Goal: Complete application form

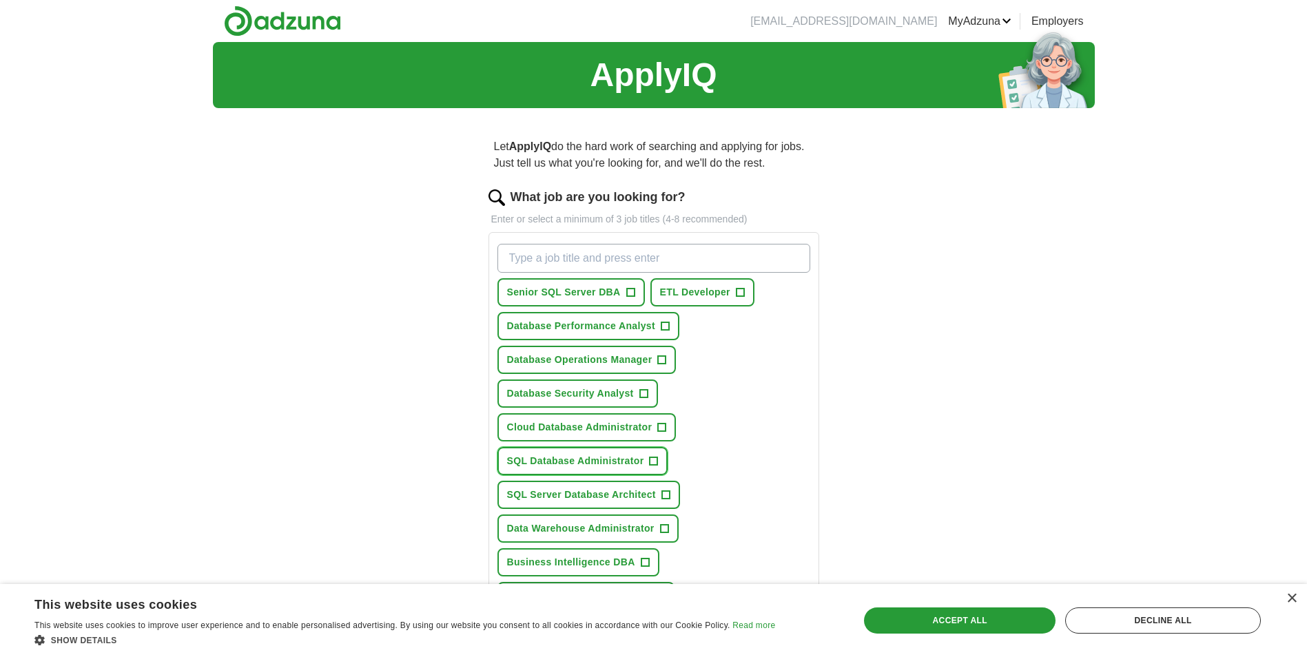
click at [577, 458] on span "SQL Database Administrator" at bounding box center [575, 461] width 137 height 14
click at [583, 292] on span "Senior SQL Server DBA" at bounding box center [564, 292] width 114 height 14
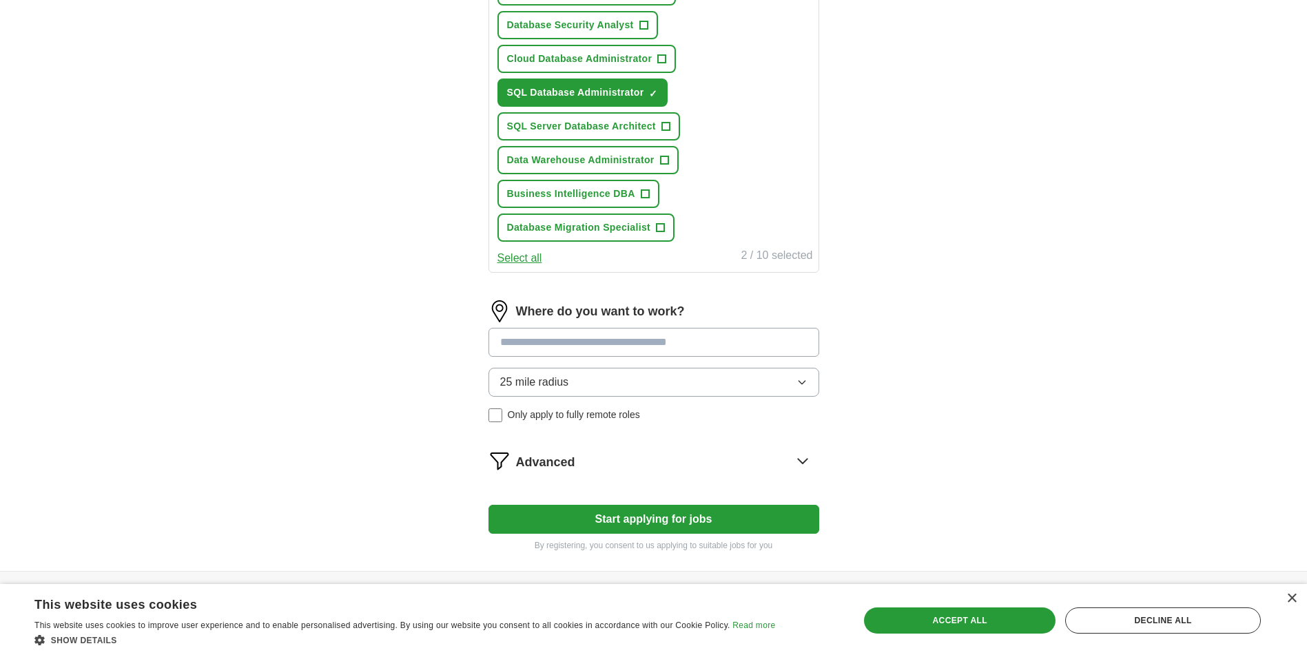
scroll to position [413, 0]
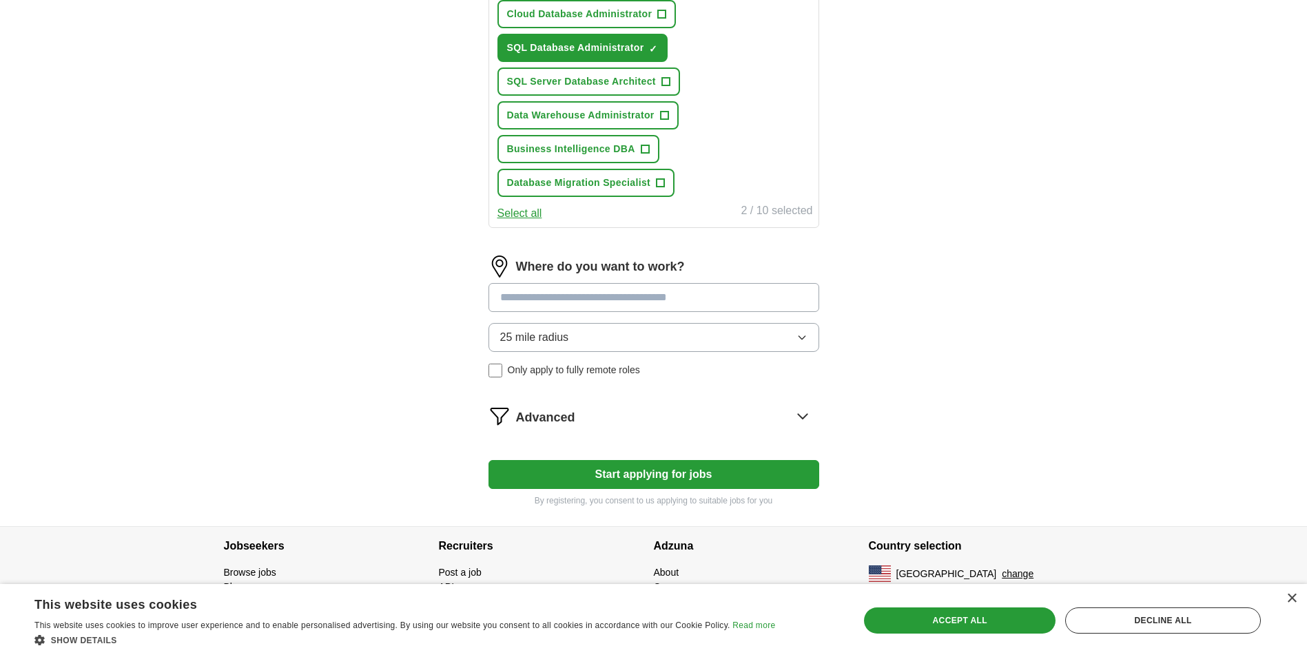
click at [584, 293] on input at bounding box center [654, 297] width 331 height 29
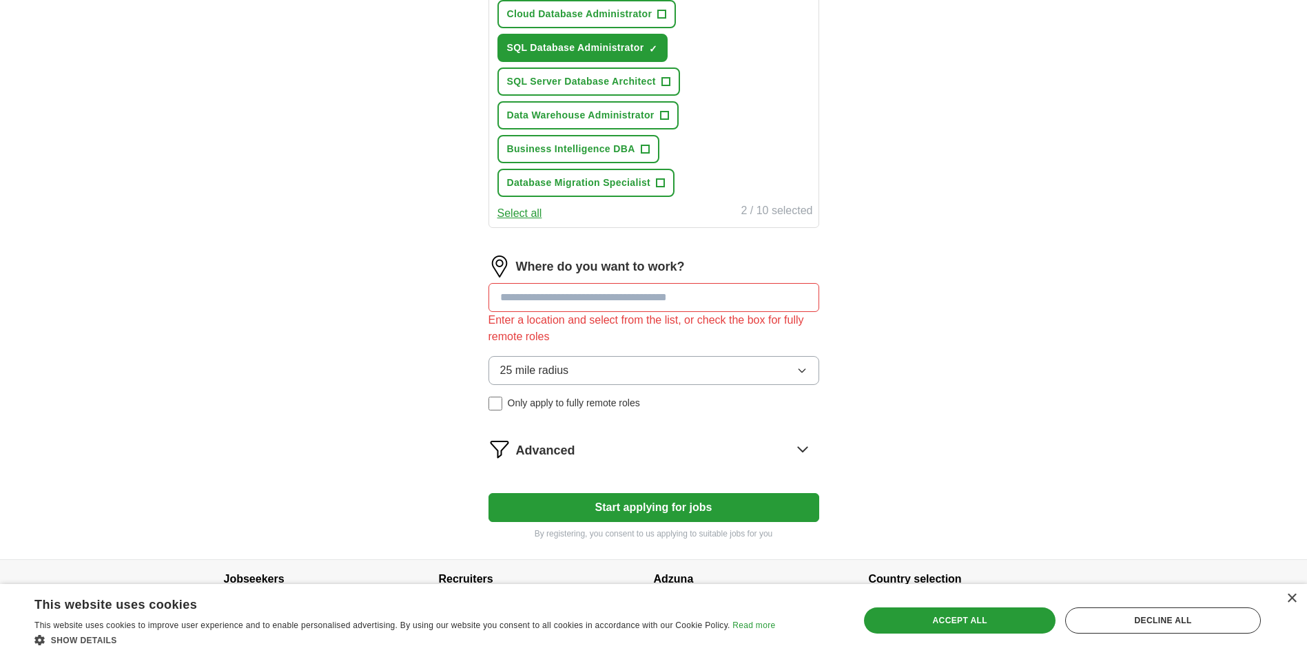
click at [601, 349] on div "Where do you want to work? Enter a location and select from the list, or check …" at bounding box center [654, 339] width 331 height 166
click at [557, 303] on input at bounding box center [654, 297] width 331 height 29
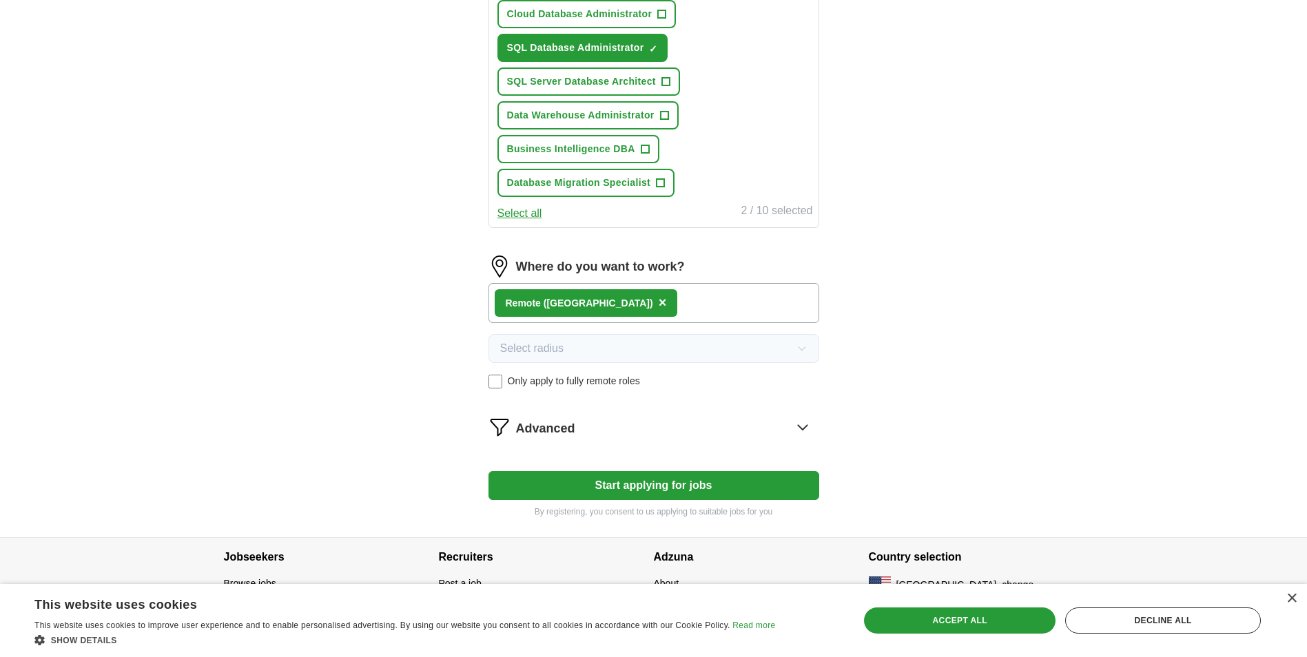
click at [657, 305] on div "Remote ([GEOGRAPHIC_DATA]) ×" at bounding box center [654, 303] width 331 height 40
click at [616, 320] on div "Remote ([GEOGRAPHIC_DATA]) ×" at bounding box center [654, 303] width 331 height 40
click at [699, 486] on button "Start applying for jobs" at bounding box center [654, 485] width 331 height 29
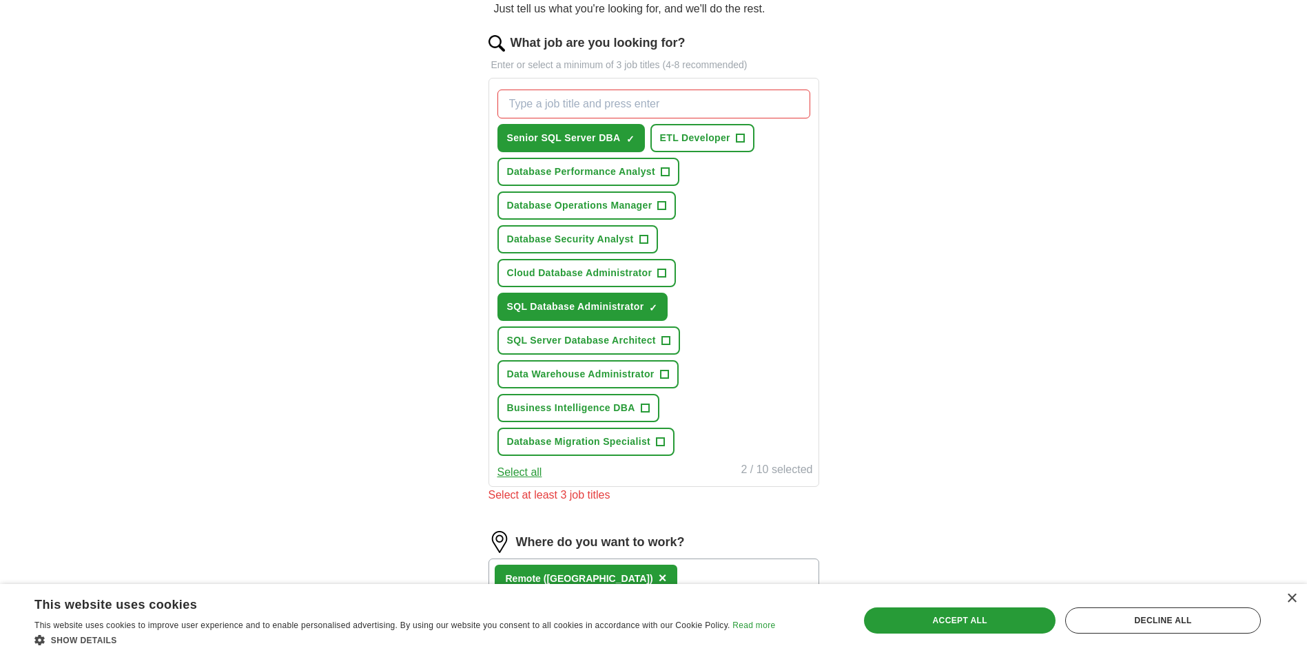
scroll to position [138, 0]
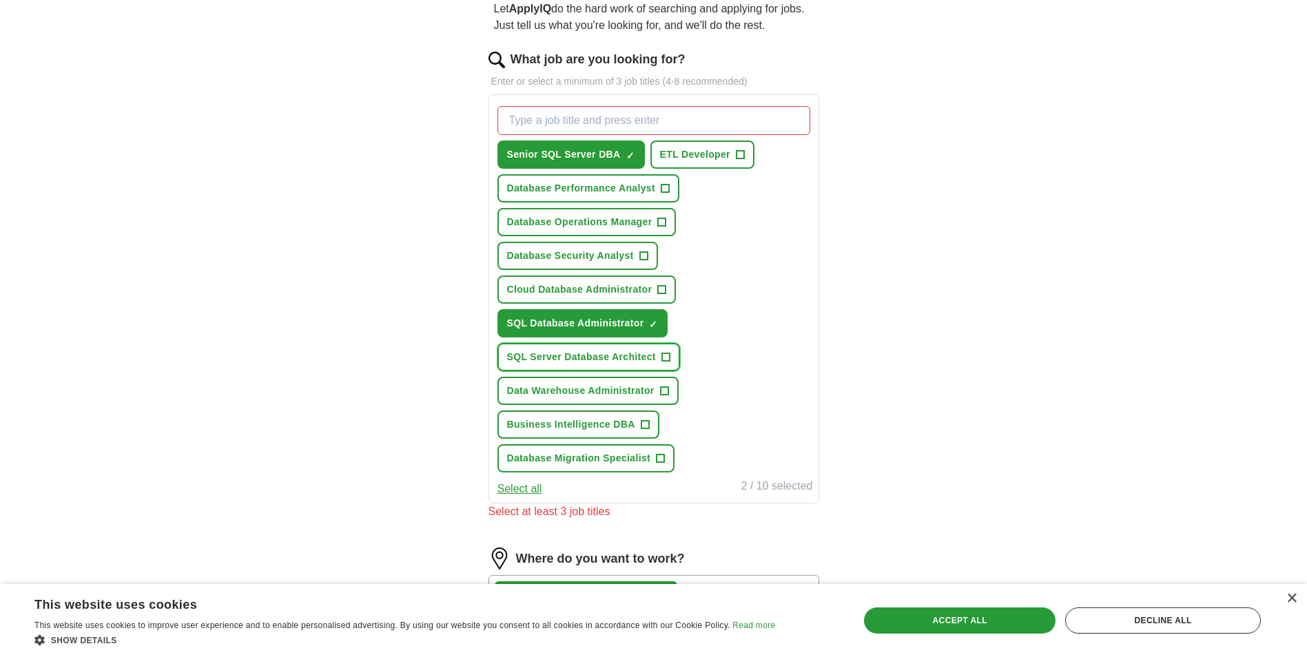
click at [632, 362] on span "SQL Server Database Architect" at bounding box center [581, 357] width 149 height 14
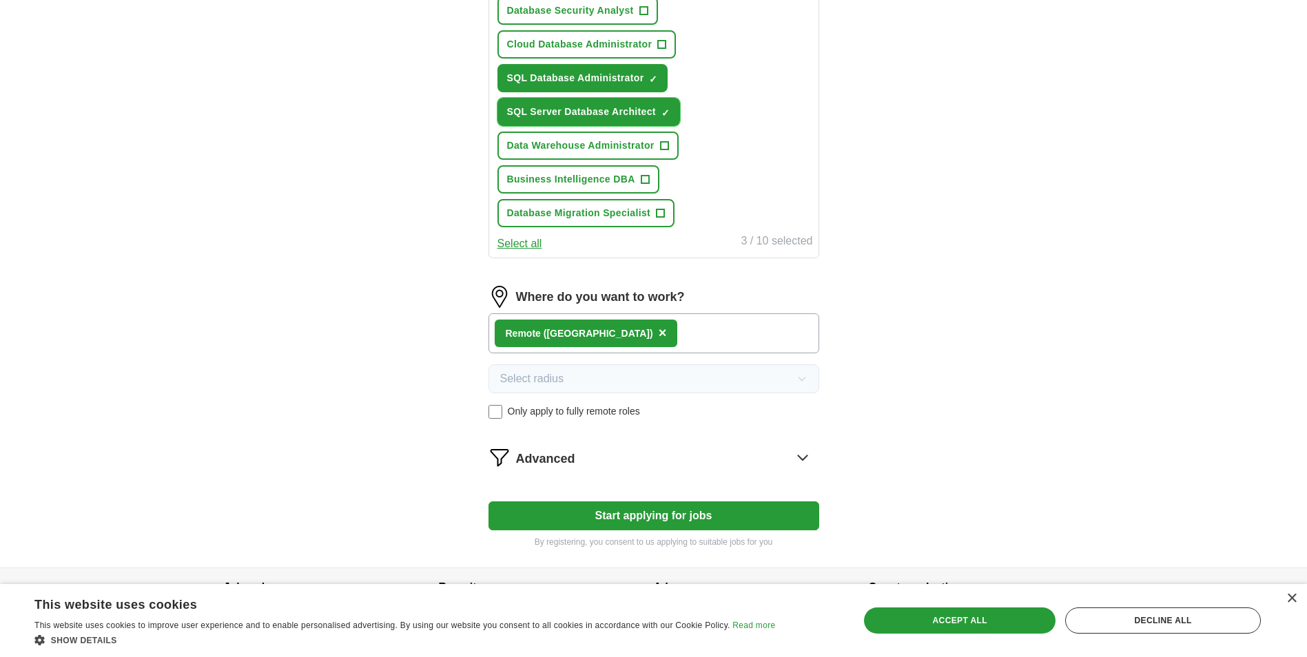
scroll to position [413, 0]
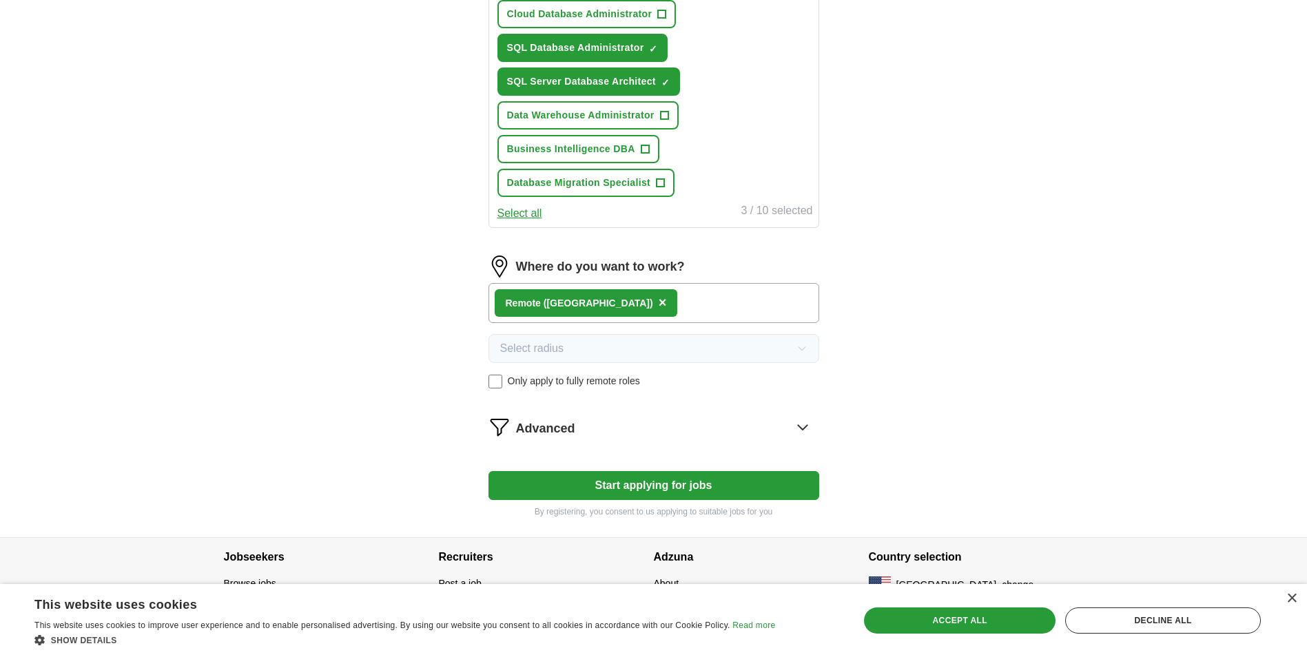
click at [653, 482] on button "Start applying for jobs" at bounding box center [654, 485] width 331 height 29
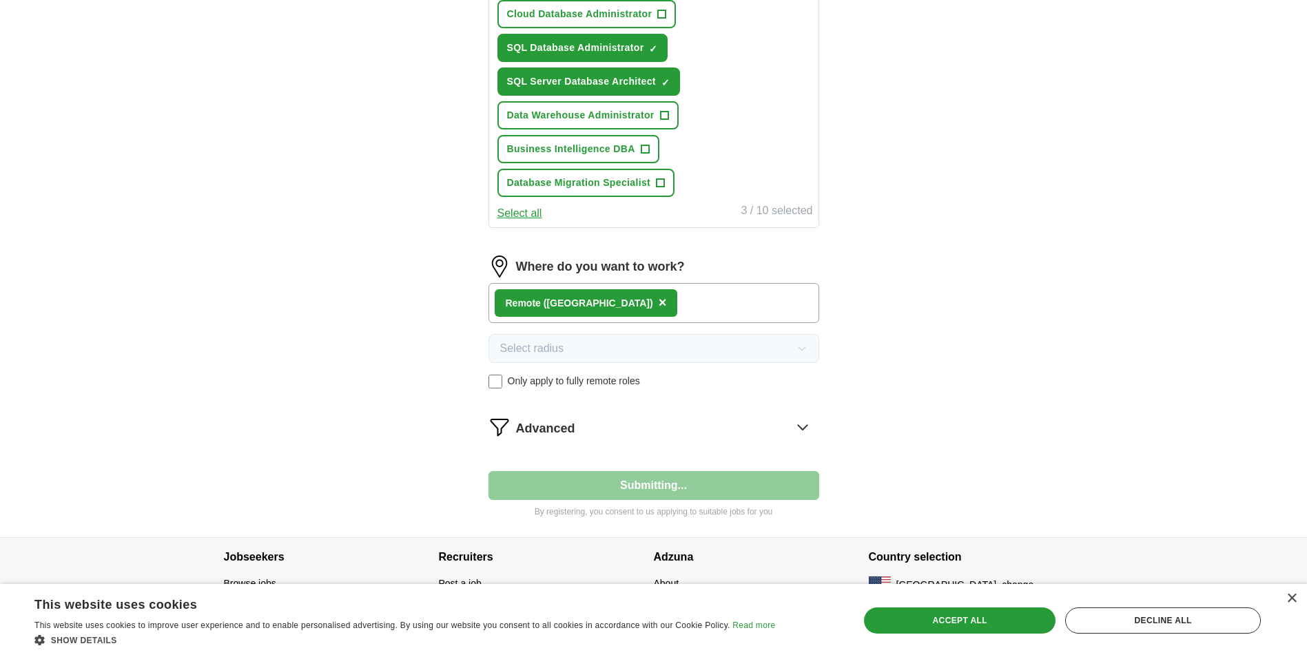
select select "**"
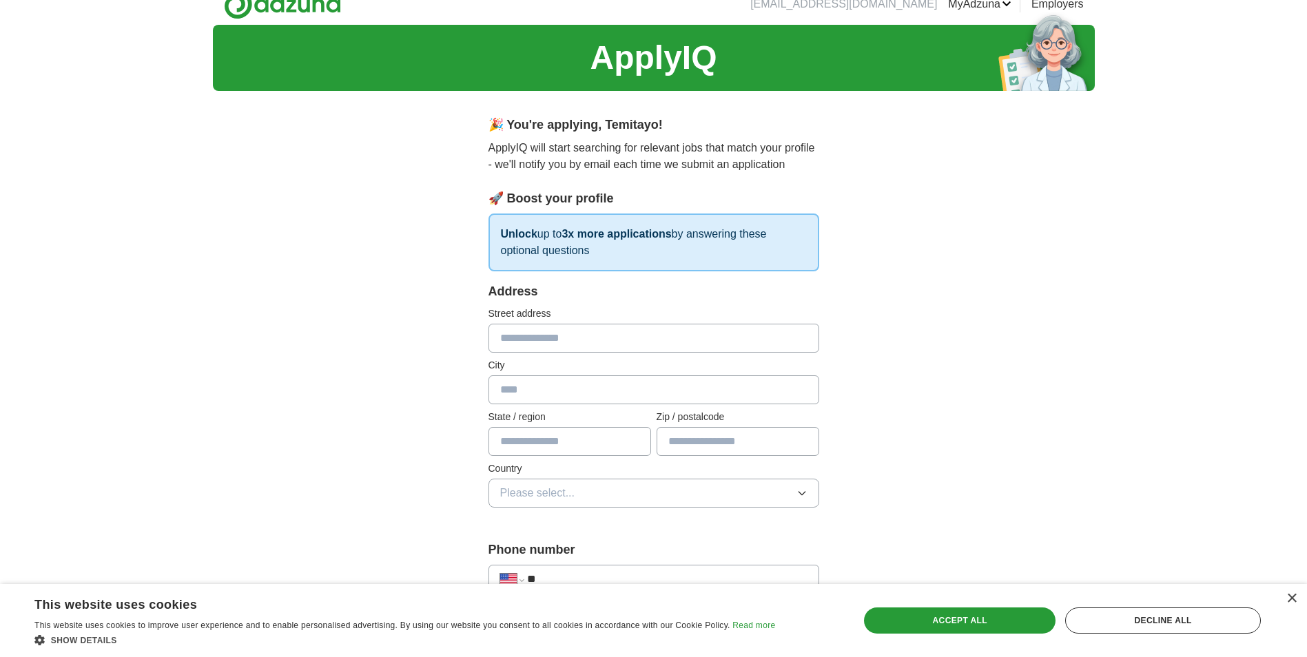
scroll to position [0, 0]
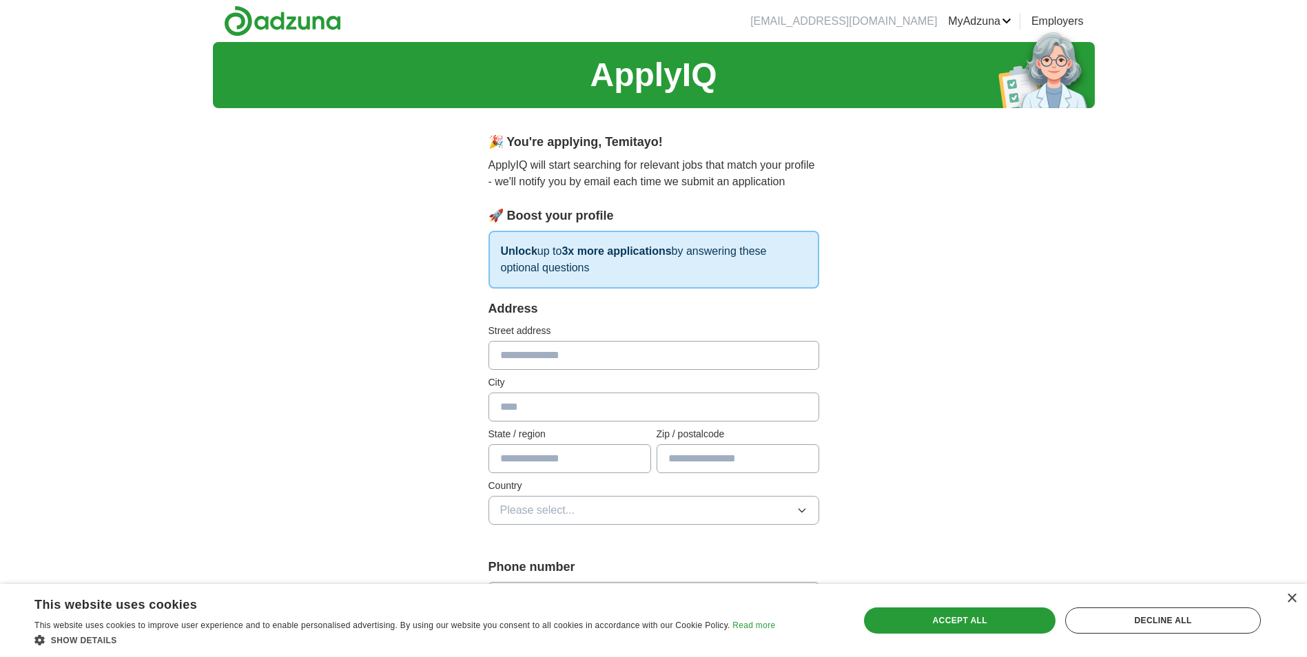
click at [560, 356] on input "text" at bounding box center [654, 355] width 331 height 29
type input "**********"
type input "*****"
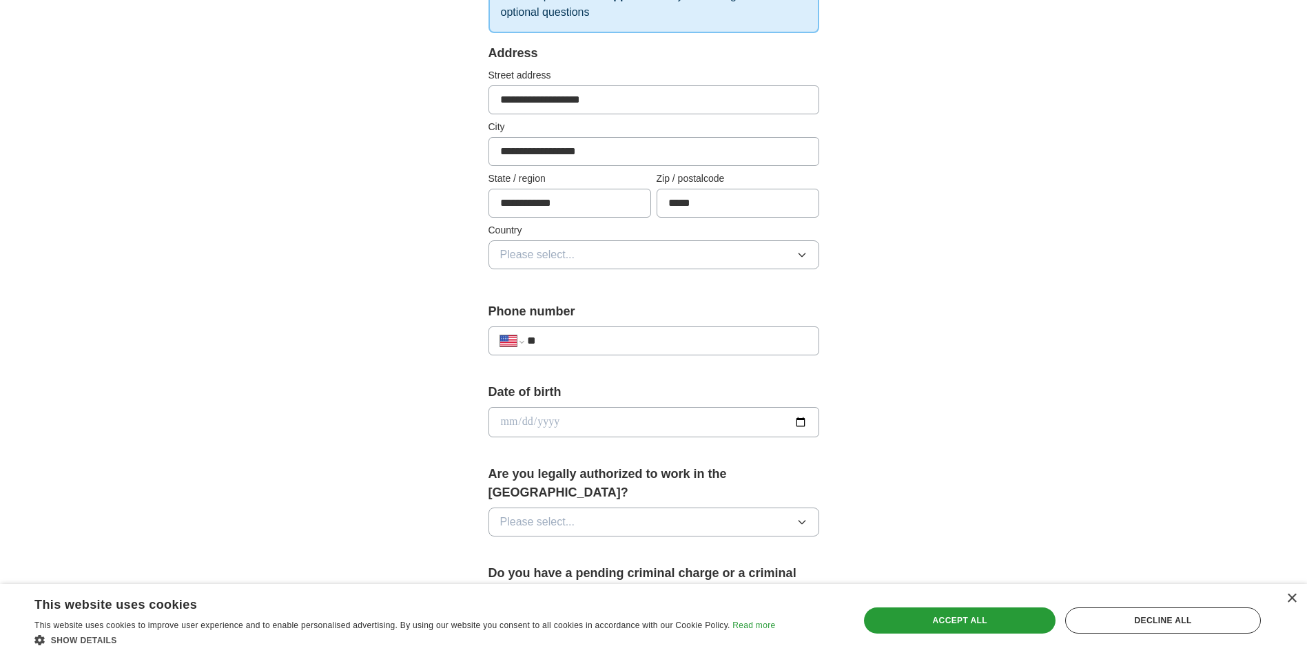
scroll to position [276, 0]
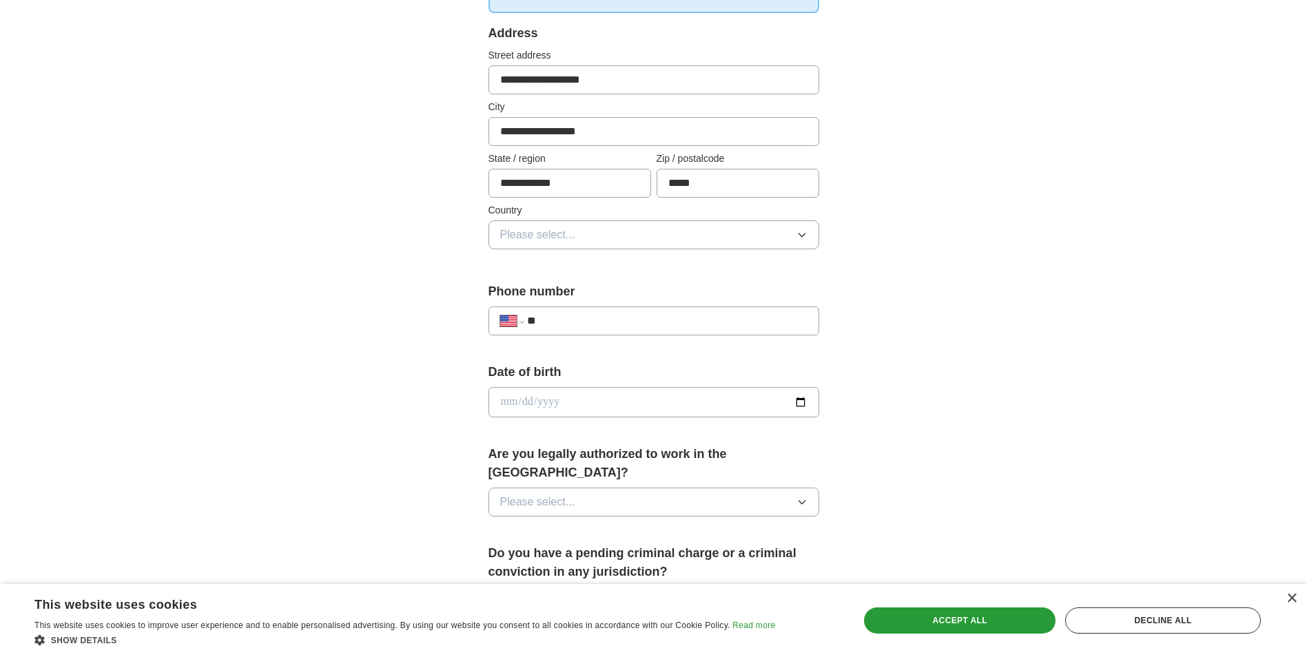
click at [694, 236] on button "Please select..." at bounding box center [654, 235] width 331 height 29
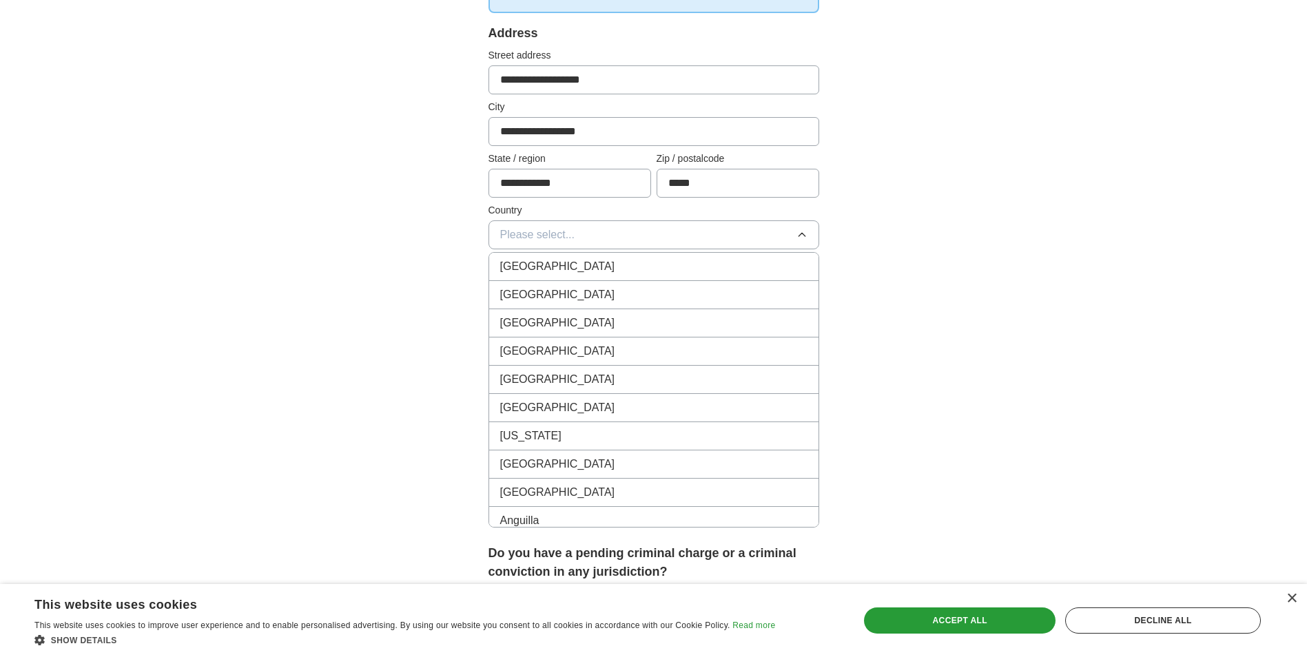
click at [589, 298] on div "[GEOGRAPHIC_DATA]" at bounding box center [653, 295] width 307 height 17
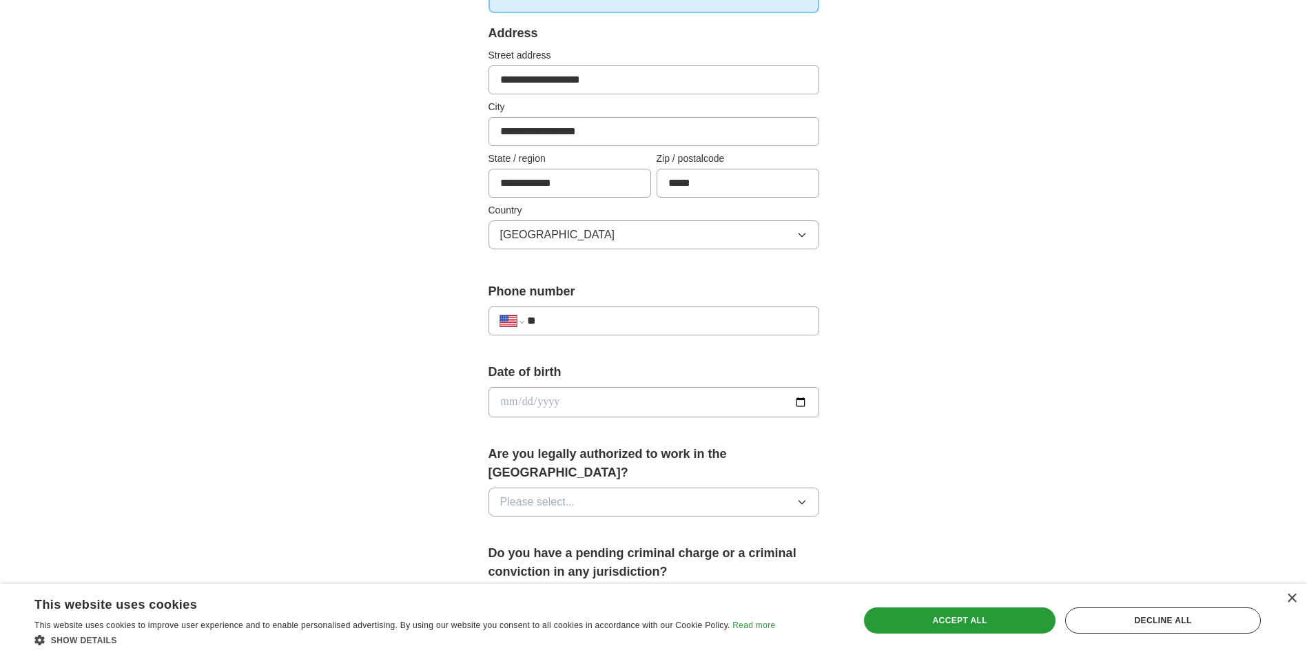
click at [677, 328] on input "**" at bounding box center [667, 321] width 280 height 17
type input "**********"
click at [799, 403] on input "date" at bounding box center [654, 402] width 331 height 30
click at [508, 403] on input "date" at bounding box center [654, 402] width 331 height 30
type input "**********"
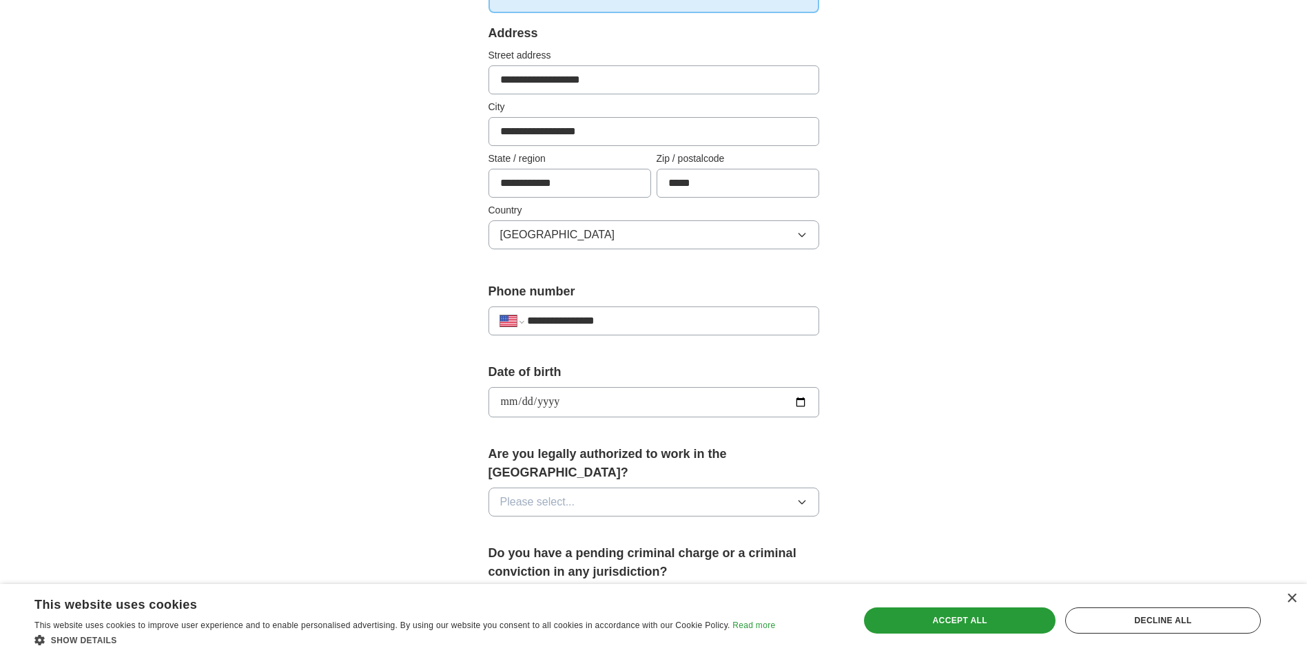
type input "**********"
click at [657, 488] on button "Please select..." at bounding box center [654, 502] width 331 height 29
click at [608, 526] on div "Yes" at bounding box center [653, 534] width 307 height 17
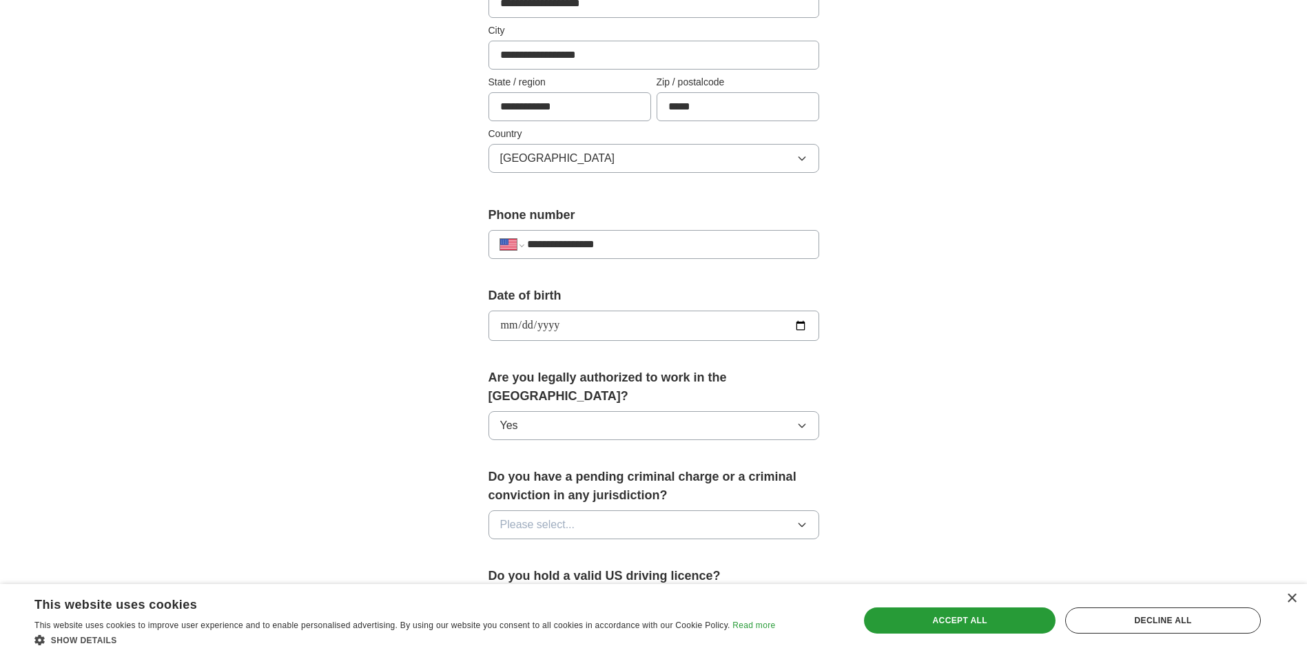
scroll to position [551, 0]
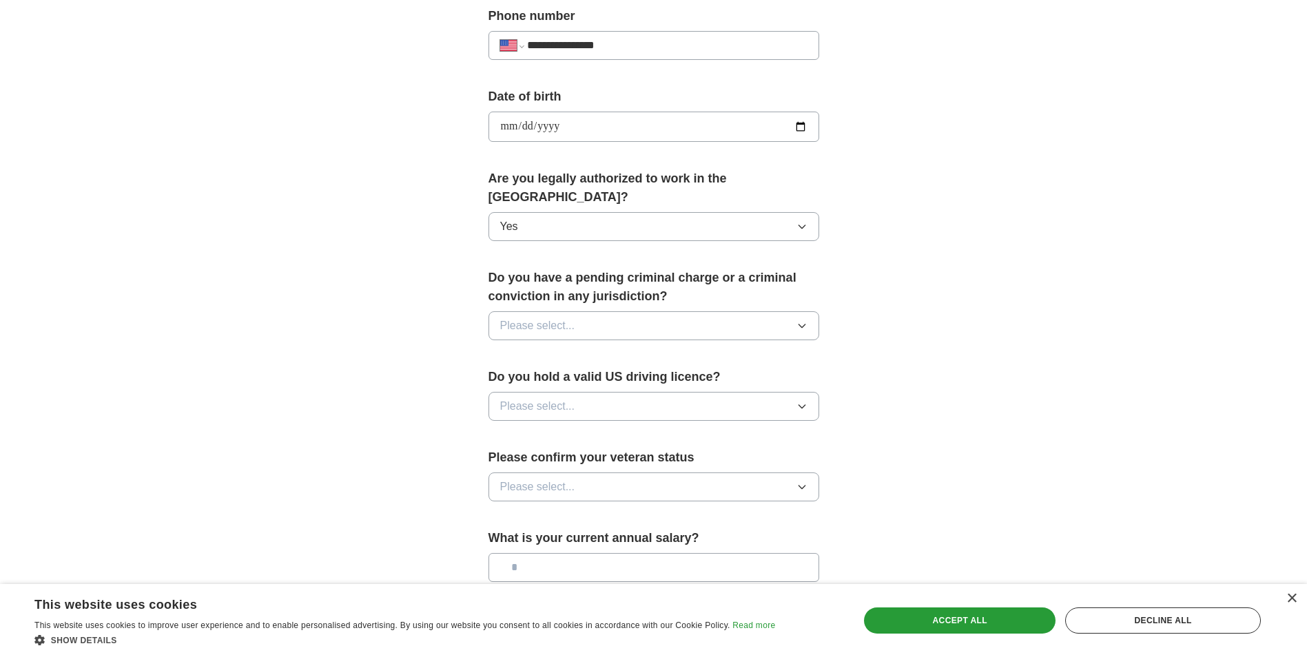
click at [628, 311] on button "Please select..." at bounding box center [654, 325] width 331 height 29
click at [557, 378] on div "No" at bounding box center [653, 386] width 307 height 17
click at [604, 392] on button "Please select..." at bounding box center [654, 406] width 331 height 29
click at [538, 430] on div "Yes" at bounding box center [653, 438] width 307 height 17
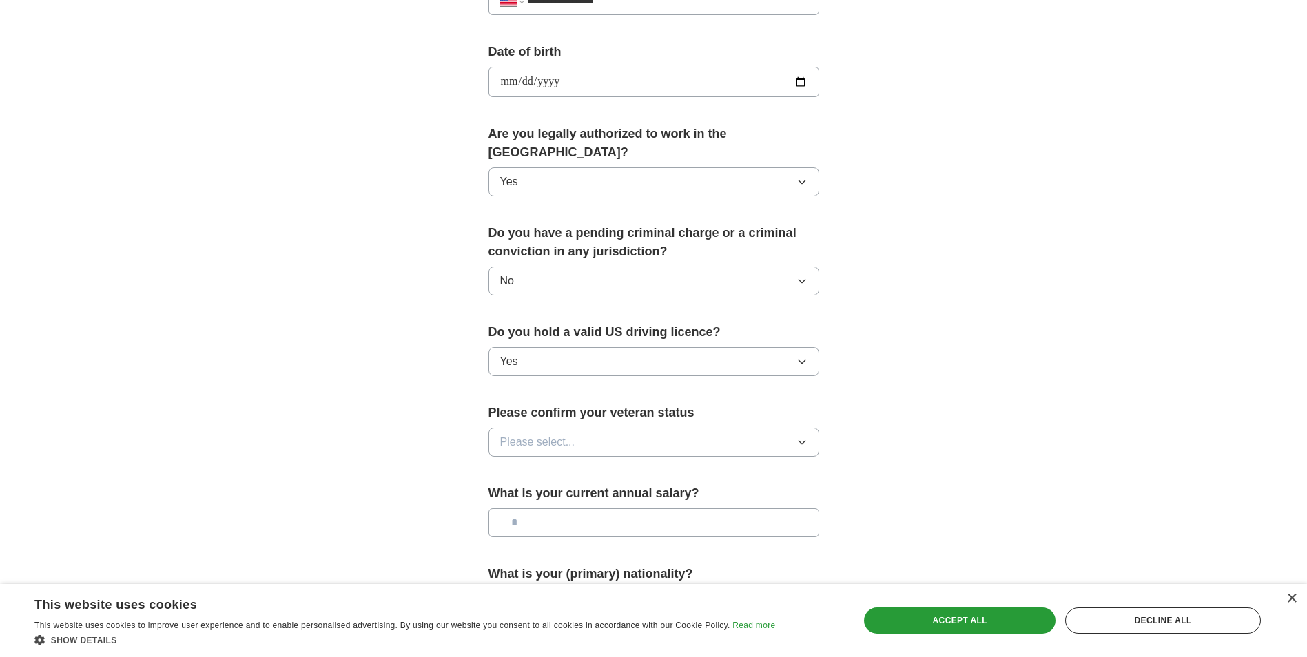
scroll to position [620, 0]
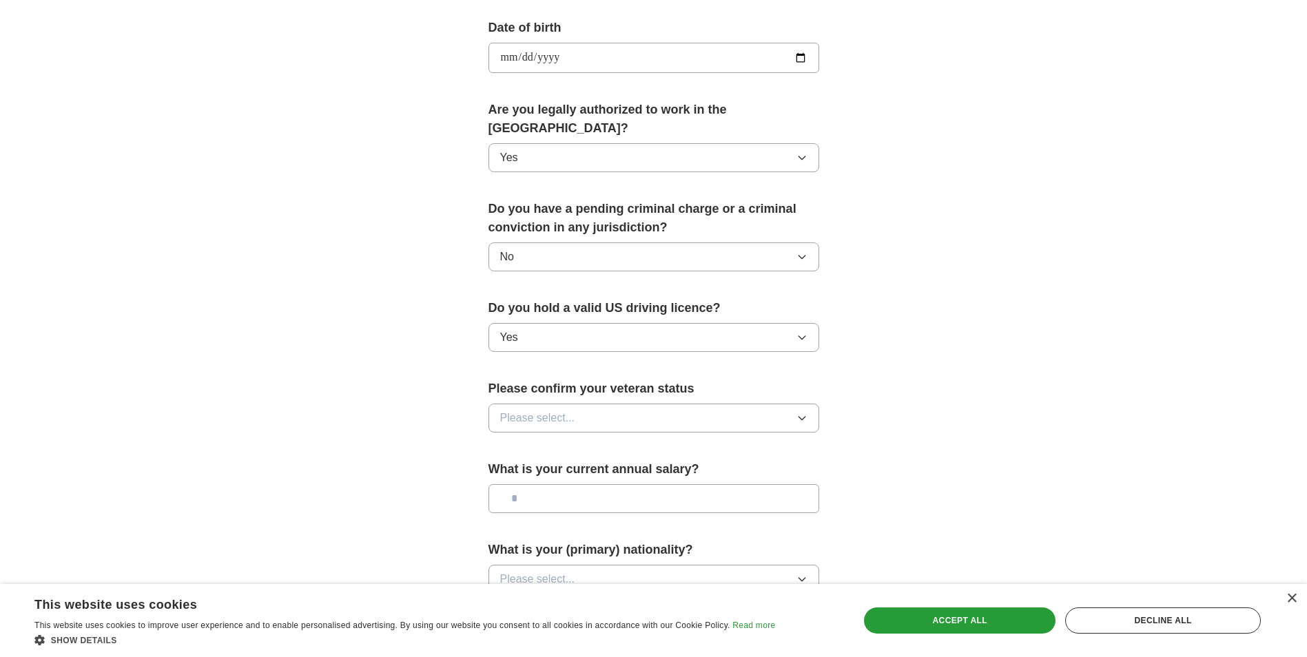
click at [675, 404] on button "Please select..." at bounding box center [654, 418] width 331 height 29
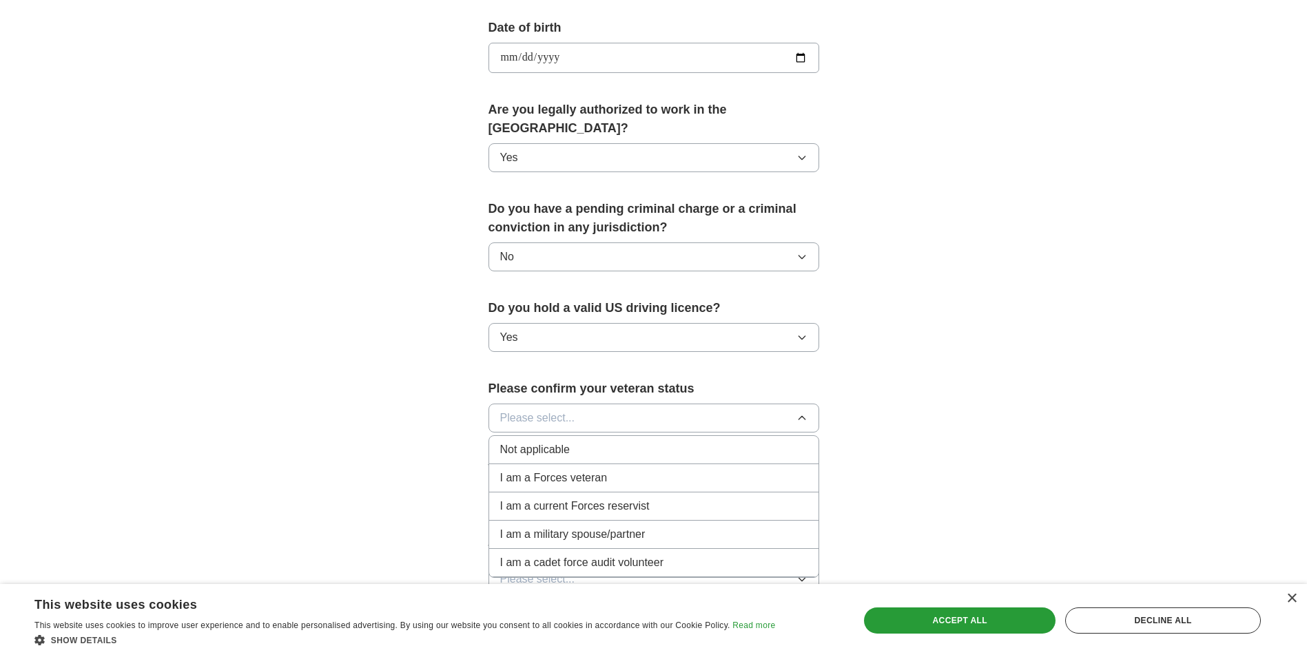
click at [526, 442] on span "Not applicable" at bounding box center [535, 450] width 70 height 17
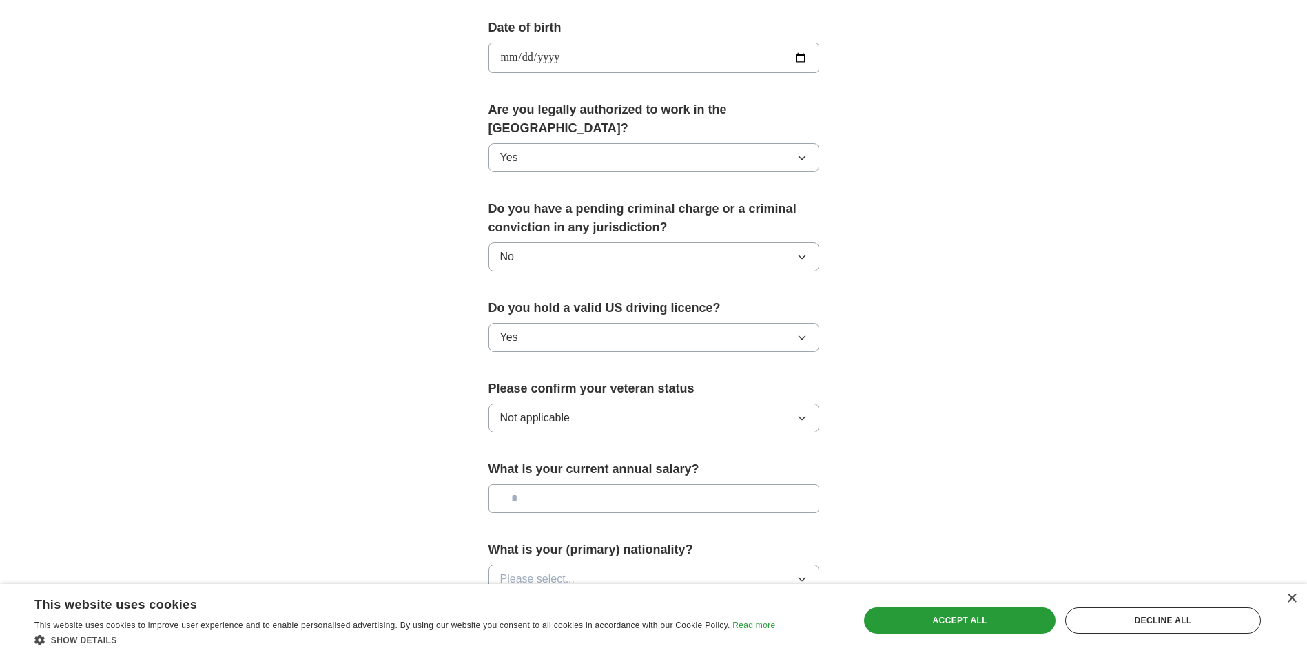
click at [544, 489] on input "text" at bounding box center [654, 498] width 331 height 29
type input "********"
click at [614, 565] on button "Please select..." at bounding box center [654, 579] width 331 height 29
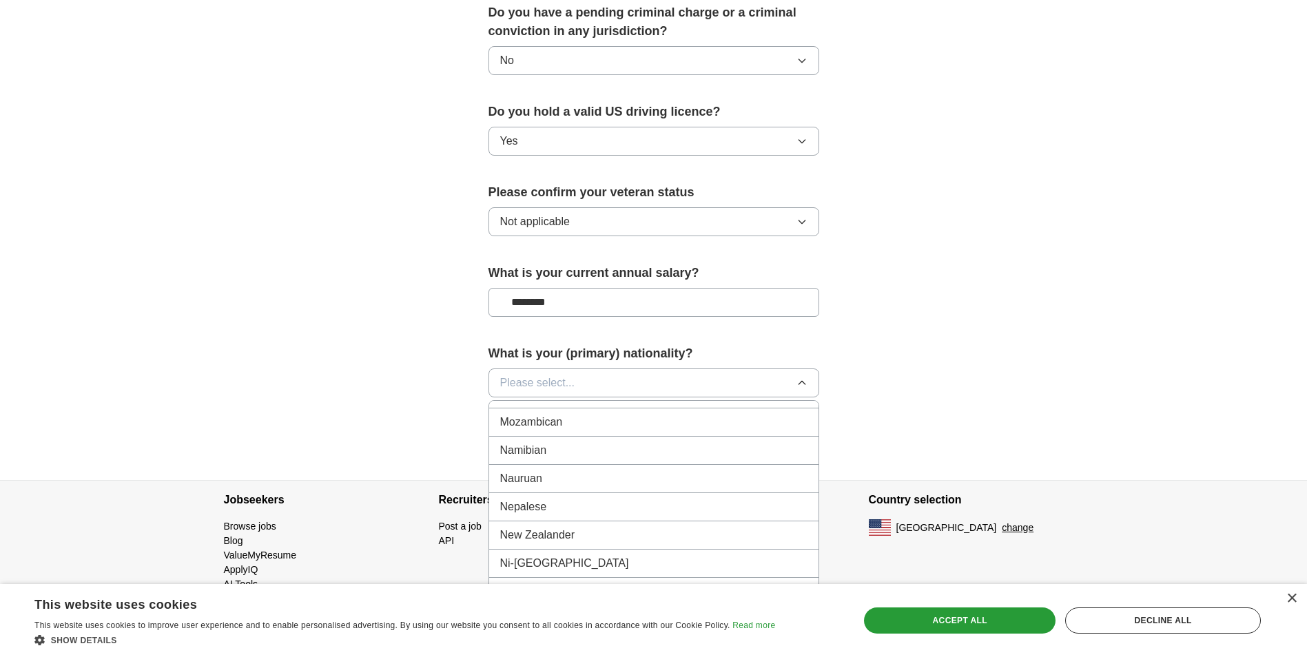
scroll to position [3514, 0]
click at [564, 537] on div "[DEMOGRAPHIC_DATA]" at bounding box center [653, 545] width 307 height 17
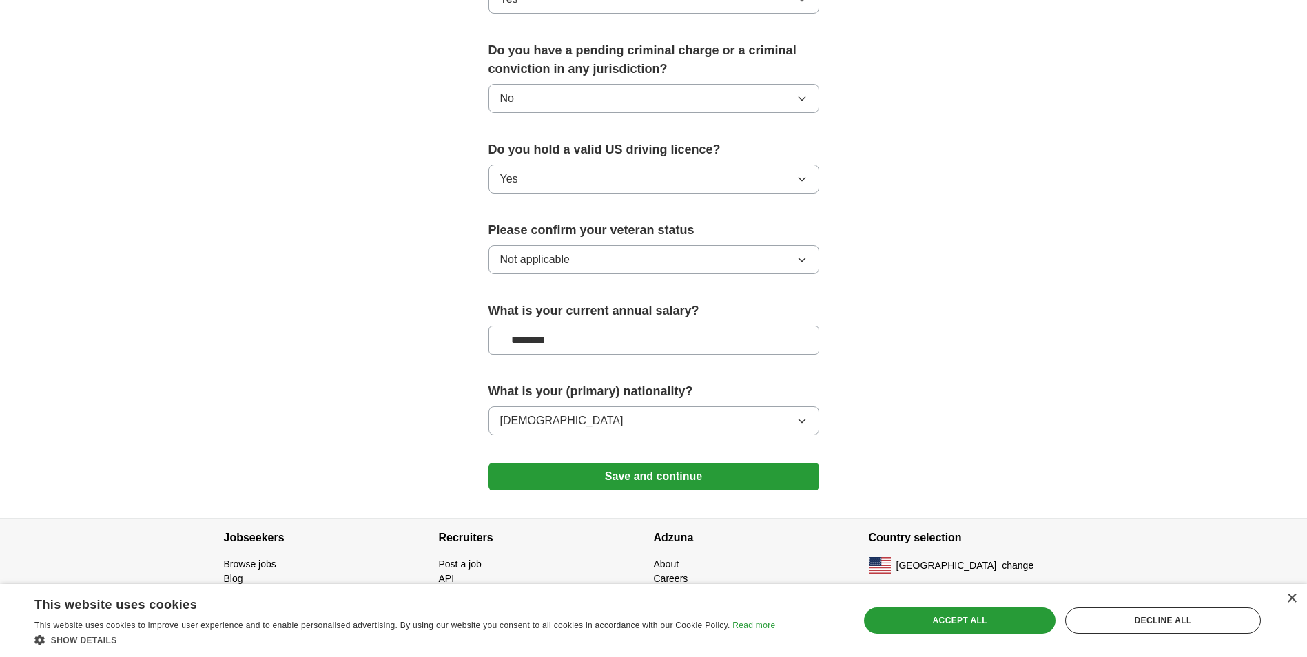
scroll to position [760, 0]
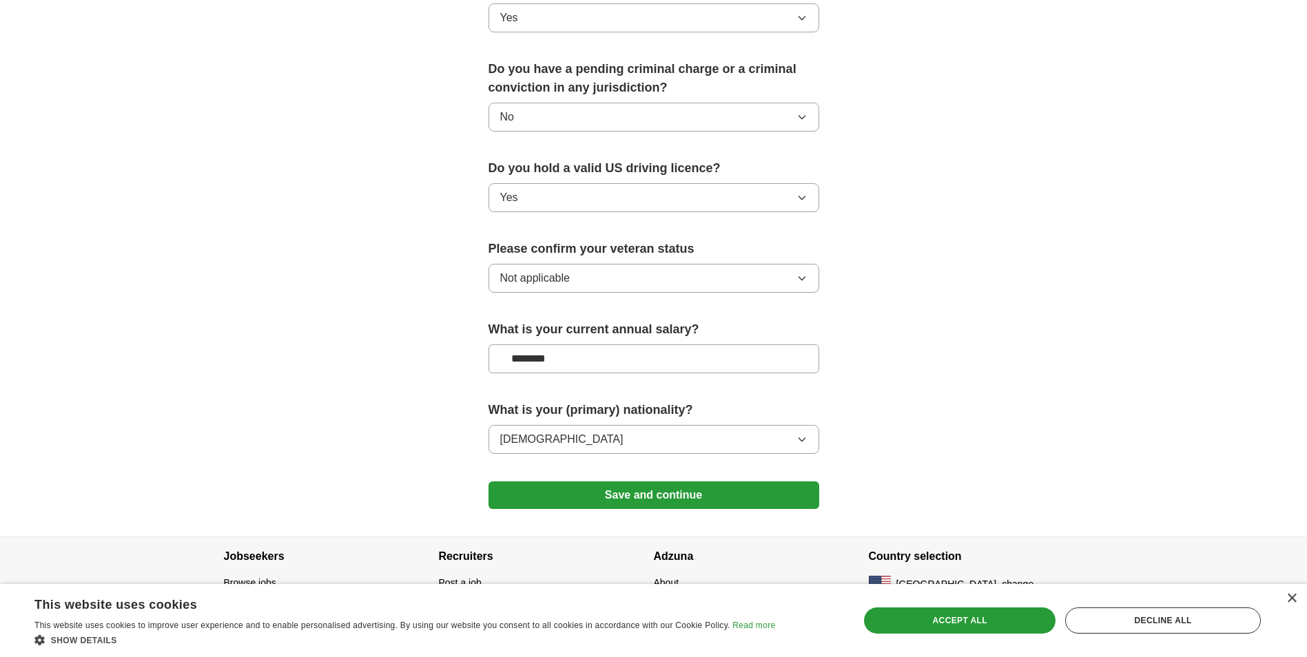
click at [732, 482] on button "Save and continue" at bounding box center [654, 496] width 331 height 28
